Goal: Entertainment & Leisure: Browse casually

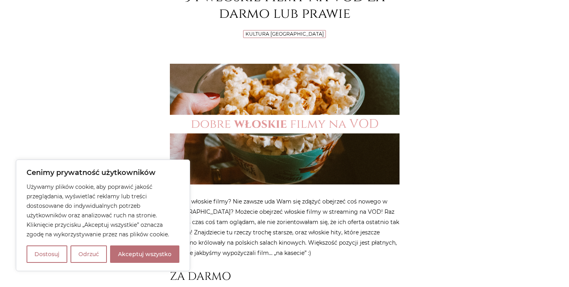
scroll to position [141, 0]
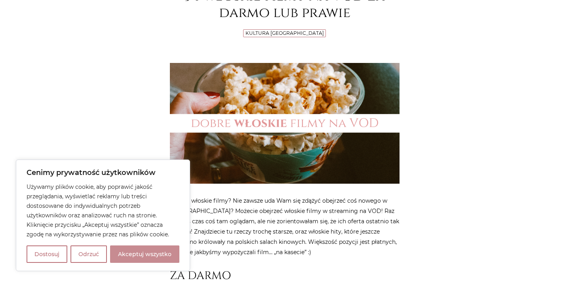
click at [150, 253] on button "Akceptuj wszystko" at bounding box center [144, 253] width 69 height 17
checkbox input "true"
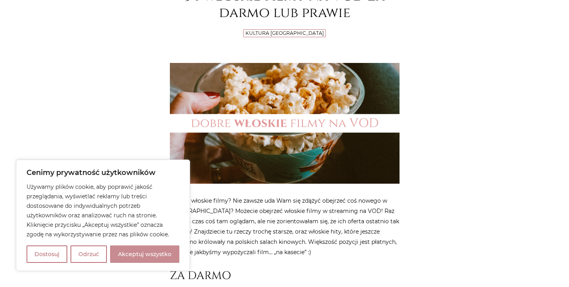
checkbox input "true"
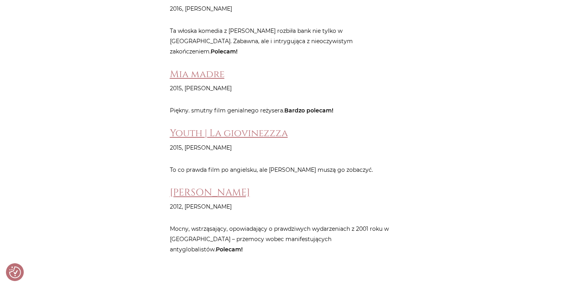
scroll to position [2441, 0]
click at [219, 126] on link "Youth | La giovinezzza" at bounding box center [229, 132] width 118 height 13
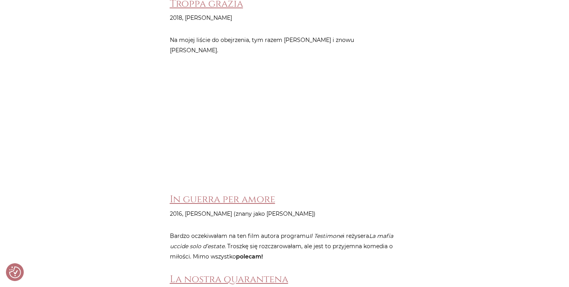
scroll to position [3798, 0]
click at [241, 192] on link "In guerra per amore" at bounding box center [222, 198] width 105 height 13
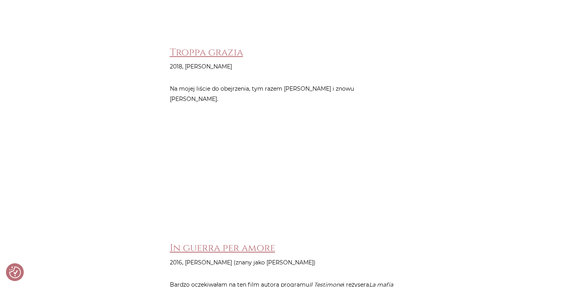
scroll to position [3759, 0]
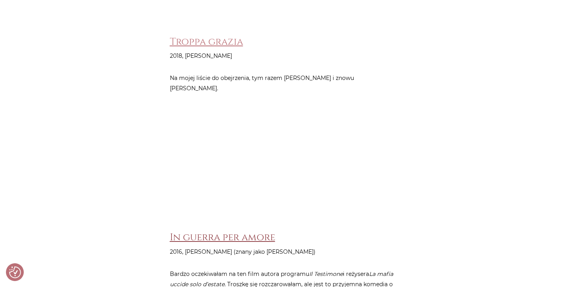
click at [242, 231] on link "In guerra per amore" at bounding box center [222, 237] width 105 height 13
